Goal: Find contact information: Find contact information

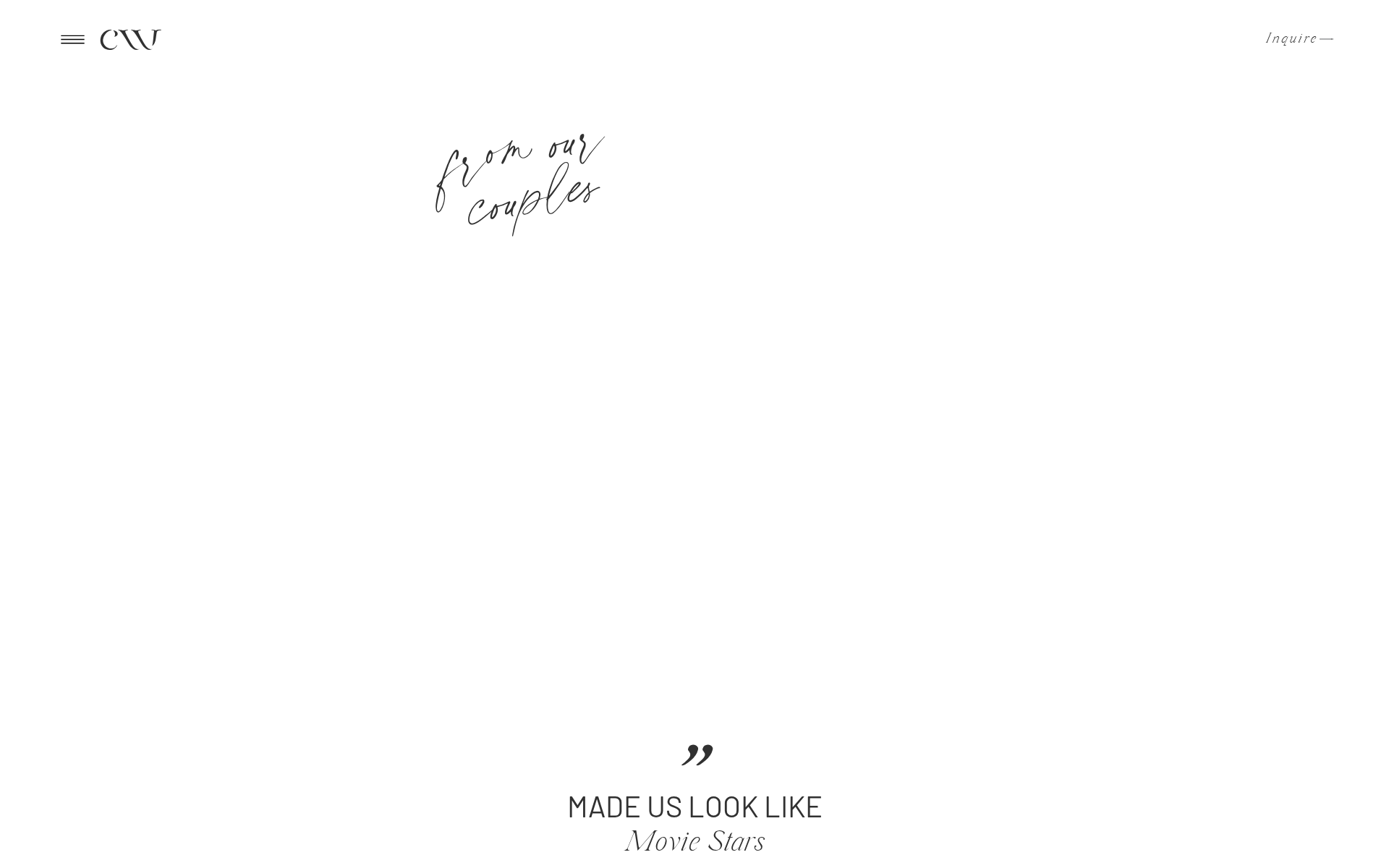
scroll to position [3129, 0]
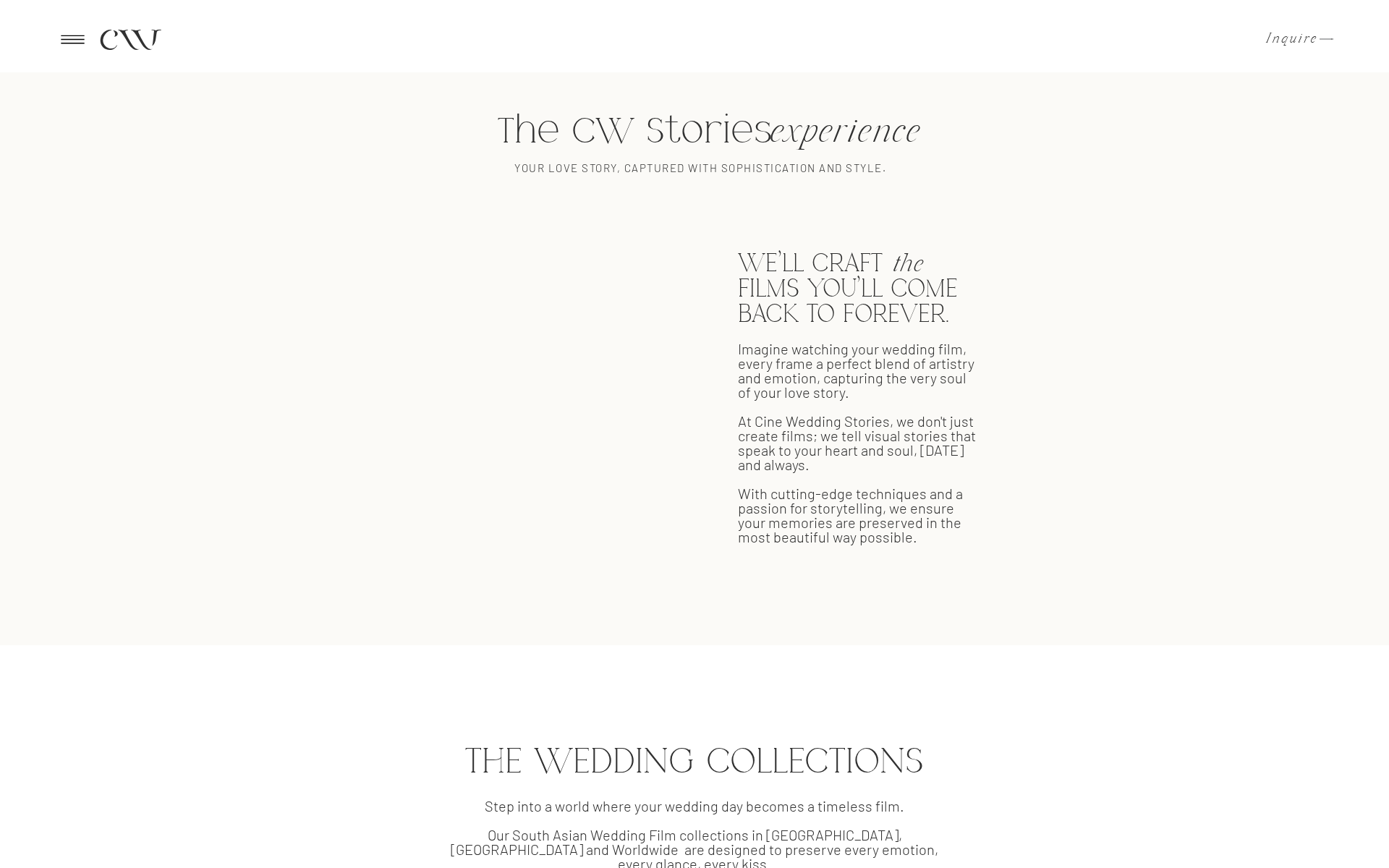
scroll to position [3361, 0]
